Goal: Information Seeking & Learning: Learn about a topic

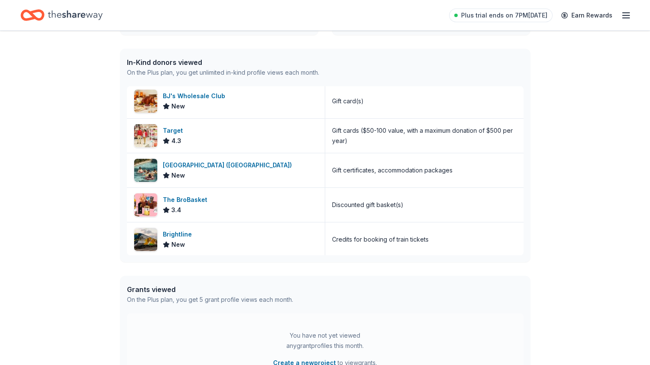
scroll to position [79, 0]
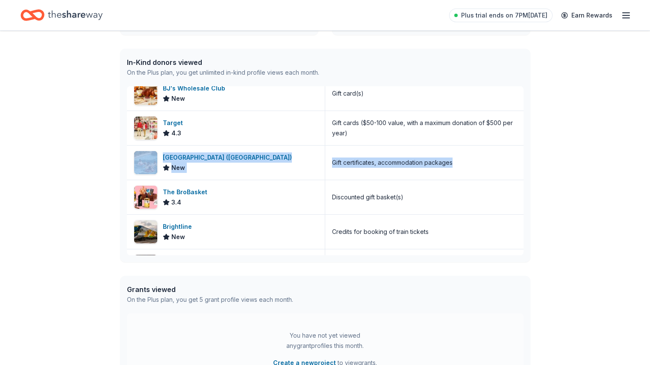
drag, startPoint x: 524, startPoint y: 129, endPoint x: 523, endPoint y: 161, distance: 32.1
click at [523, 161] on div "In-Kind donors viewed On the Plus plan, you get unlimited in-kind profile views…" at bounding box center [325, 156] width 410 height 214
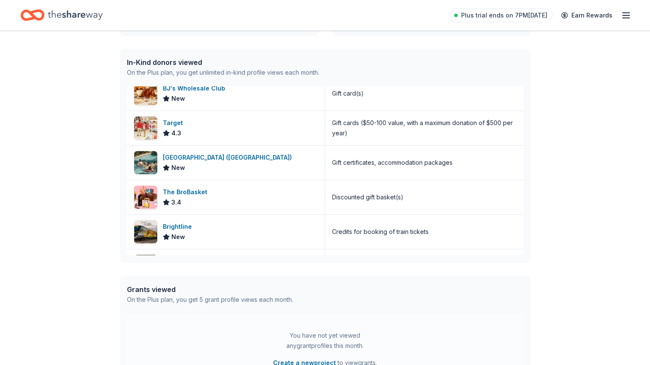
click at [587, 223] on div "👋 Hi Yolanda In-Kind Create new event SPOCS Raffle Sep 07, 2025 • Davie, FL Vie…" at bounding box center [325, 121] width 650 height 596
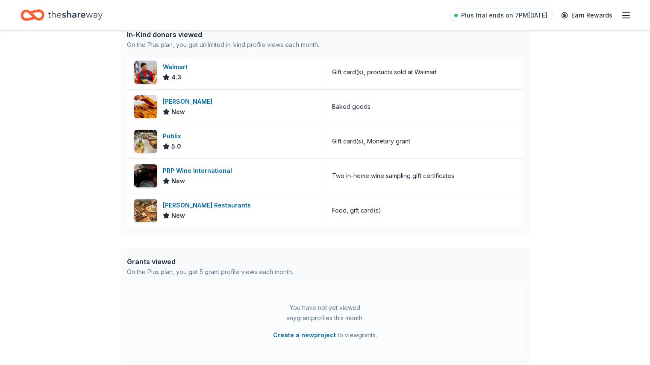
scroll to position [271, 0]
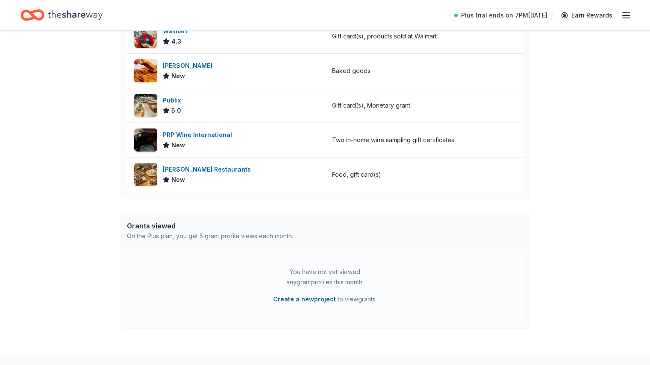
click at [323, 299] on button "Create a new project" at bounding box center [304, 299] width 63 height 10
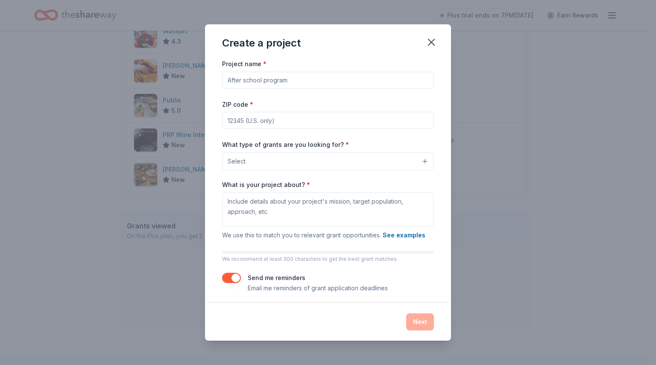
click at [321, 84] on input "Project name *" at bounding box center [328, 80] width 212 height 17
click at [431, 38] on icon "button" at bounding box center [431, 42] width 12 height 12
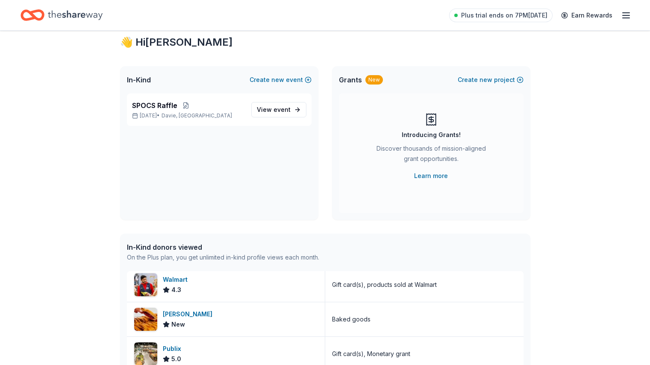
scroll to position [12, 0]
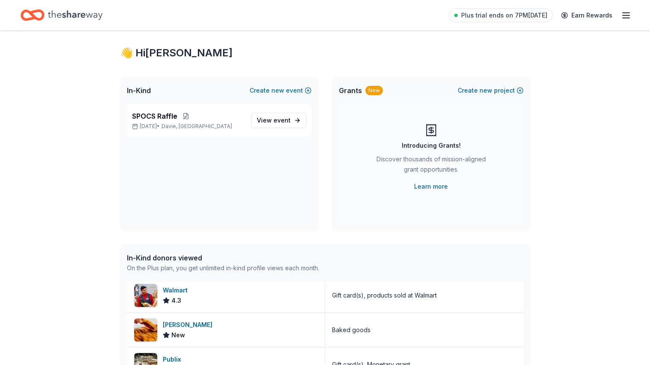
click at [621, 10] on icon "button" at bounding box center [626, 15] width 10 height 10
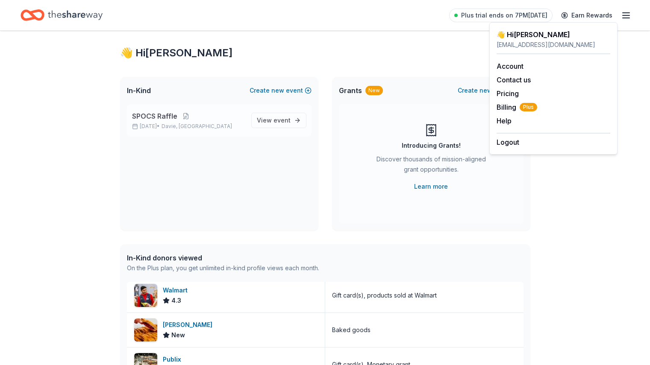
click at [220, 126] on p "Sep 07, 2025 • Davie, FL" at bounding box center [188, 126] width 112 height 7
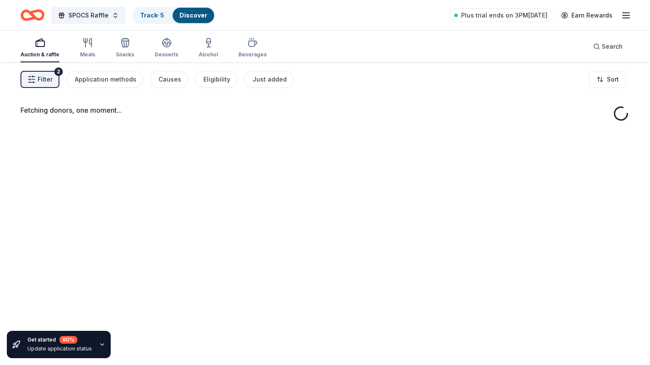
click at [300, 118] on div "Fetching donors, one moment..." at bounding box center [325, 115] width 609 height 21
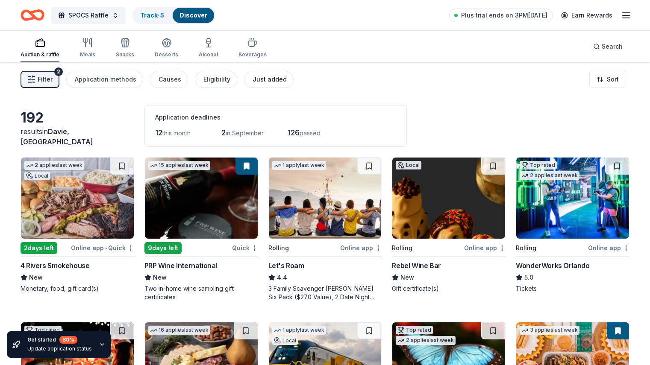
click at [286, 82] on div "Just added" at bounding box center [269, 79] width 34 height 10
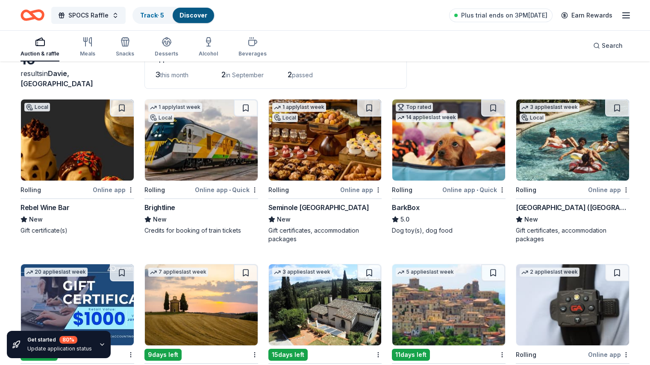
scroll to position [70, 0]
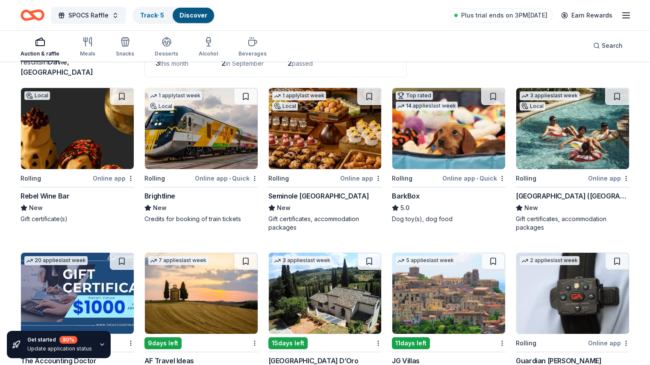
click at [327, 176] on div "Rolling" at bounding box center [303, 178] width 70 height 11
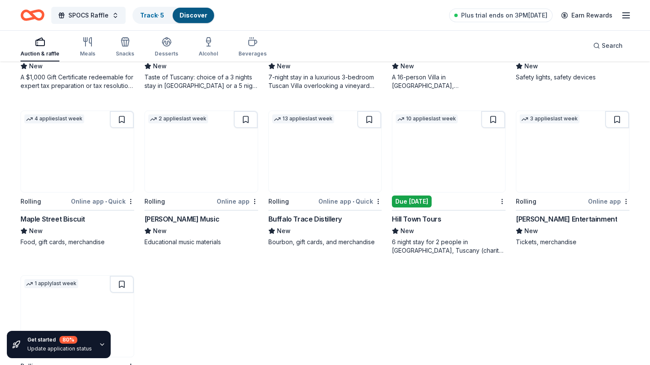
scroll to position [440, 0]
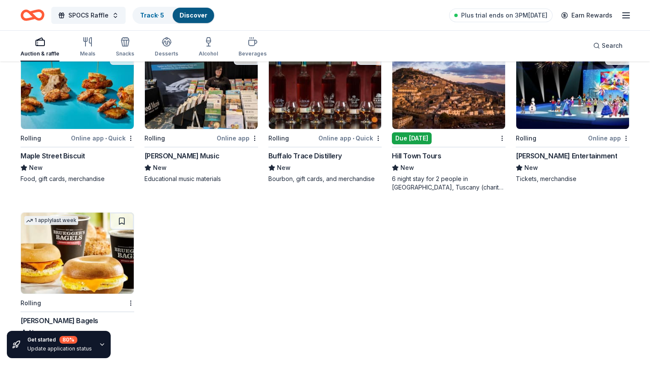
click at [588, 141] on div "Online app" at bounding box center [608, 138] width 41 height 11
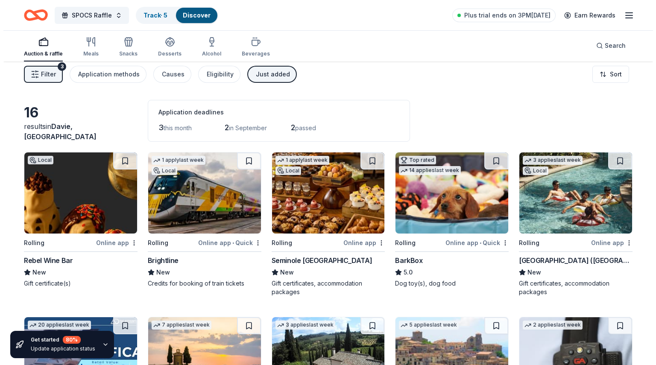
scroll to position [0, 0]
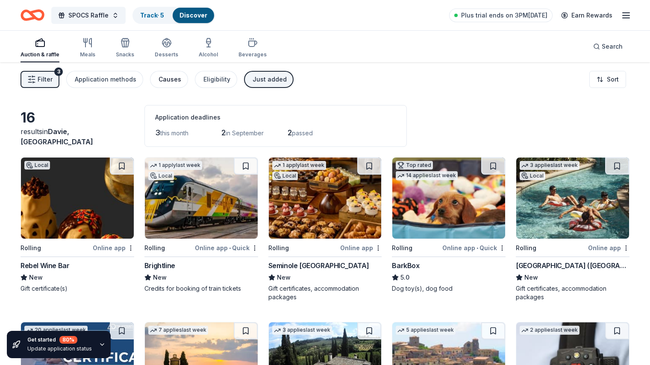
click at [181, 84] on div "Causes" at bounding box center [169, 79] width 23 height 10
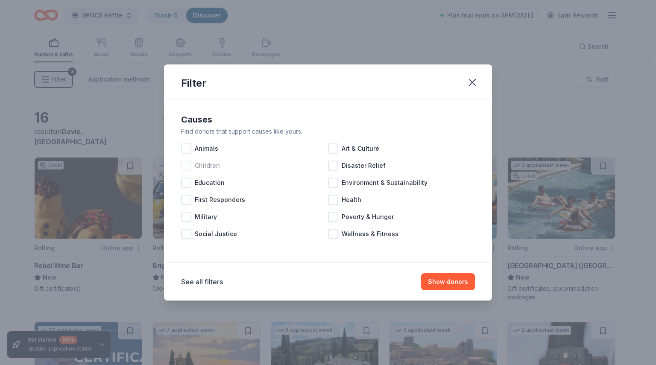
click at [196, 167] on span "Children" at bounding box center [207, 166] width 25 height 10
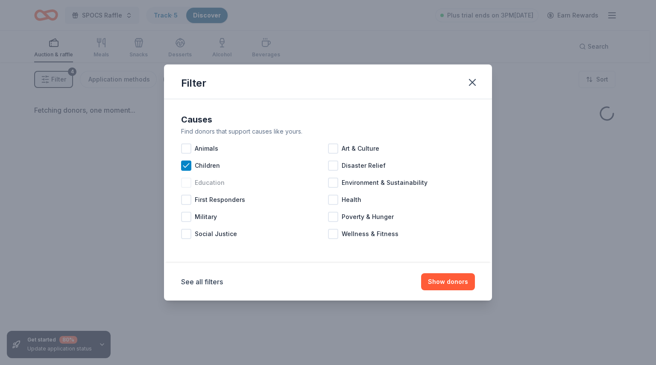
click at [203, 184] on span "Education" at bounding box center [210, 183] width 30 height 10
click at [458, 289] on button "Show donors" at bounding box center [448, 281] width 54 height 17
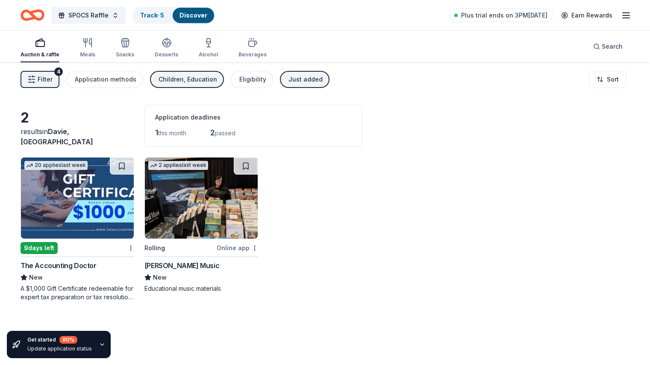
click at [200, 82] on div "Children, Education" at bounding box center [187, 79] width 59 height 10
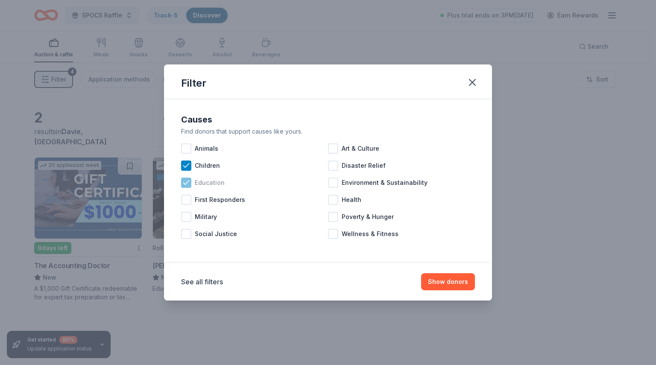
click at [182, 183] on icon at bounding box center [186, 183] width 9 height 9
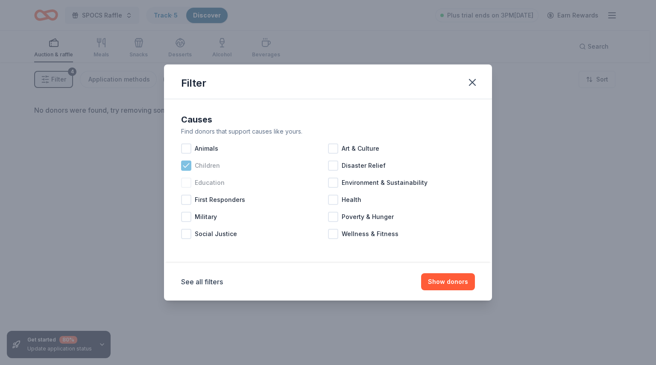
click at [186, 167] on icon at bounding box center [186, 166] width 6 height 4
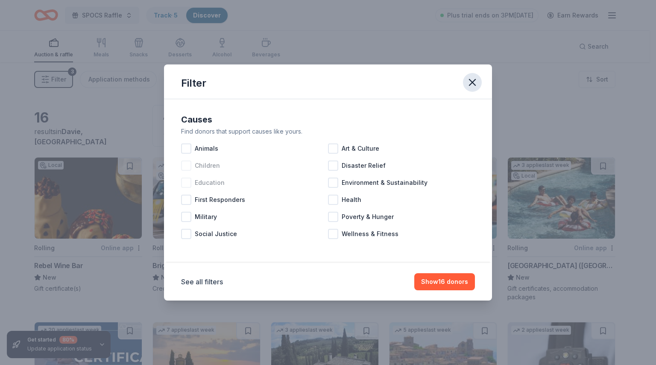
click at [481, 79] on button "button" at bounding box center [472, 82] width 19 height 19
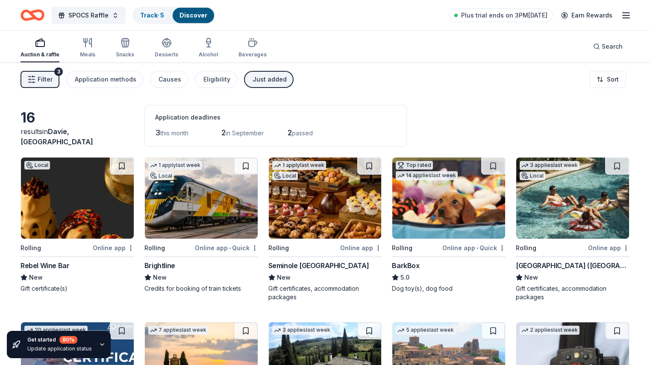
click at [59, 50] on div "Auction & raffle" at bounding box center [40, 48] width 39 height 21
click at [95, 50] on div "Meals" at bounding box center [87, 48] width 15 height 21
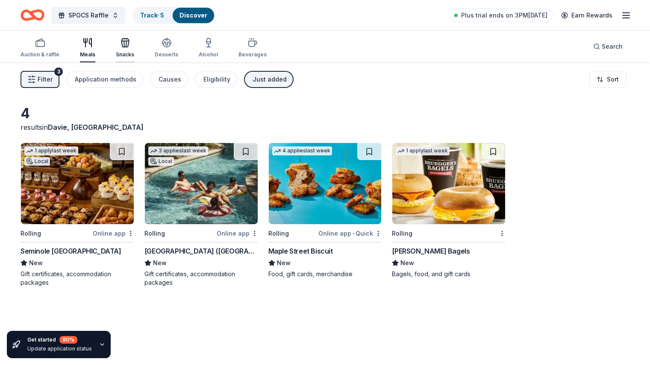
click at [134, 47] on div "button" at bounding box center [125, 43] width 18 height 10
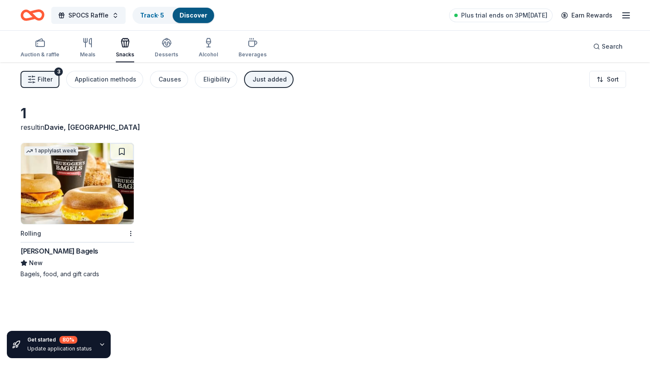
click at [75, 229] on div "Rolling" at bounding box center [72, 233] width 103 height 11
click at [177, 58] on div "Desserts" at bounding box center [166, 54] width 23 height 7
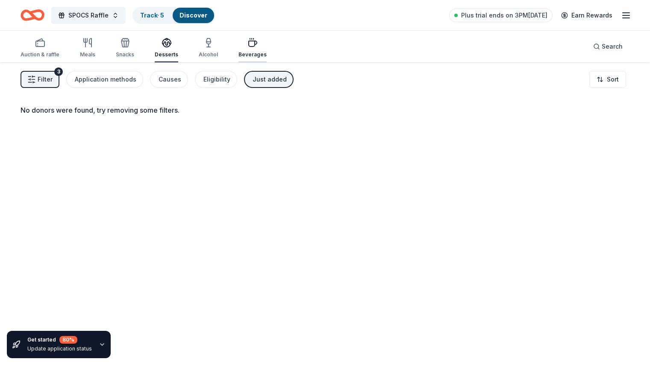
click at [258, 45] on icon "button" at bounding box center [252, 43] width 10 height 10
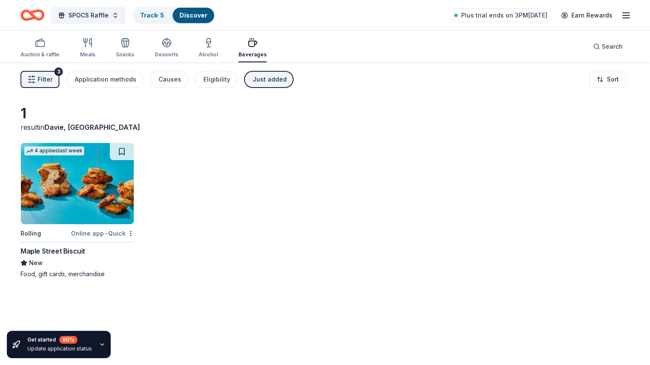
click at [53, 82] on span "Filter" at bounding box center [45, 79] width 15 height 10
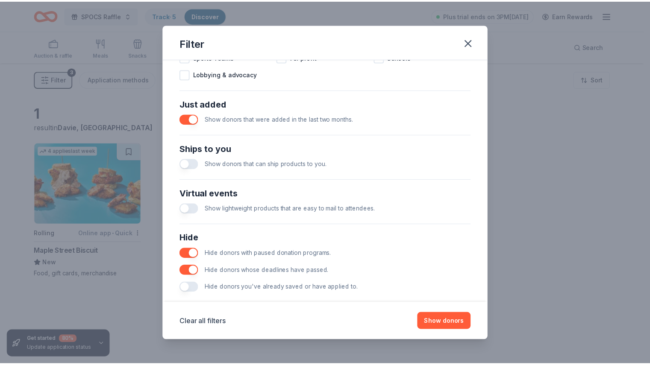
scroll to position [319, 0]
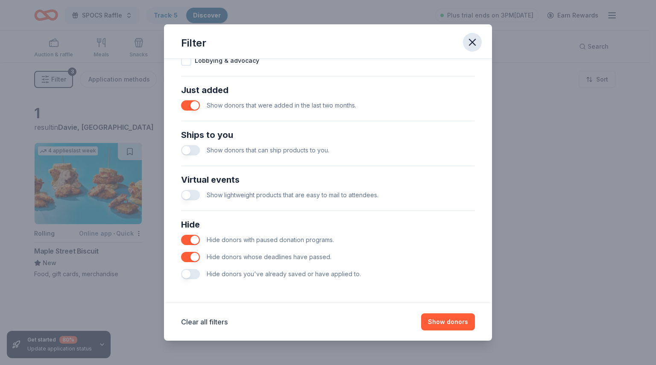
click at [473, 38] on icon "button" at bounding box center [472, 42] width 12 height 12
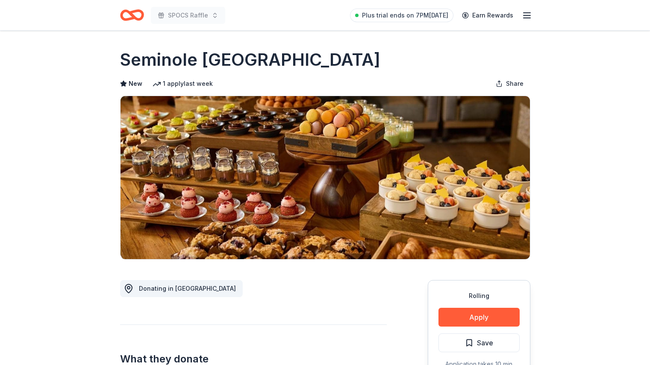
scroll to position [192, 0]
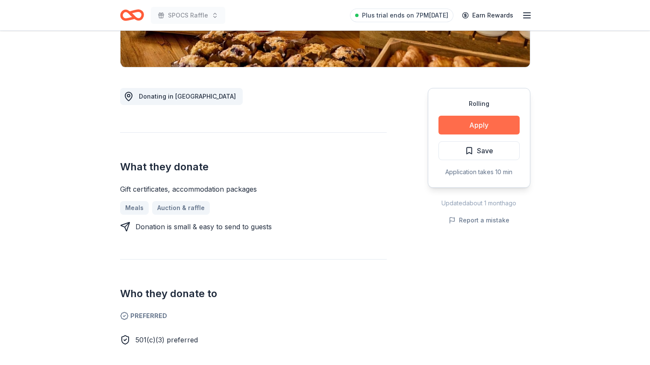
click at [480, 124] on button "Apply" at bounding box center [478, 125] width 81 height 19
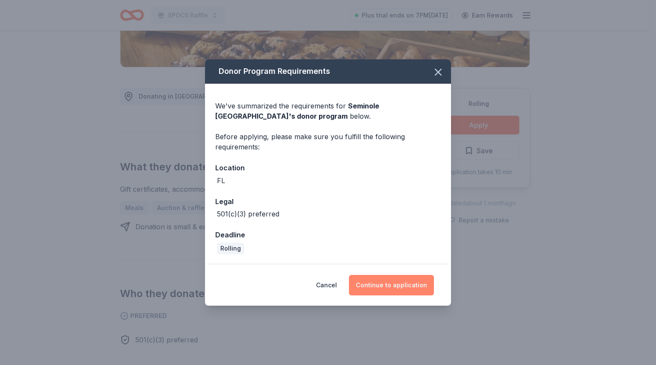
click at [374, 283] on button "Continue to application" at bounding box center [391, 285] width 85 height 21
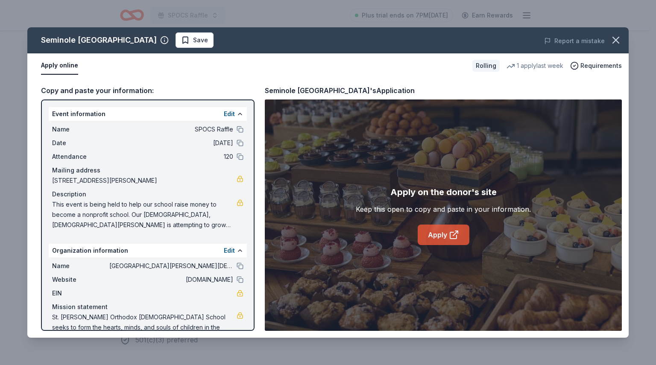
click at [434, 238] on link "Apply" at bounding box center [444, 235] width 52 height 21
click at [611, 39] on icon "button" at bounding box center [616, 40] width 12 height 12
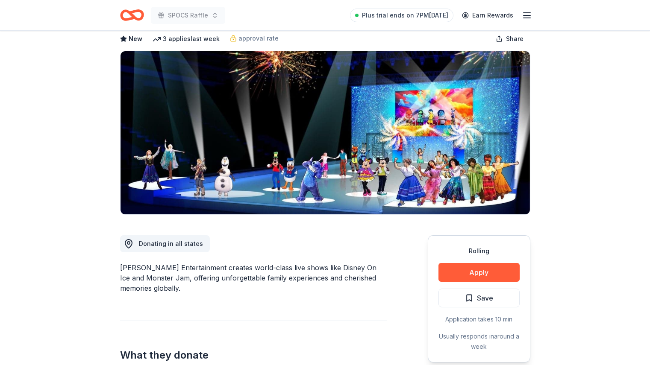
scroll to position [18, 0]
